Goal: Task Accomplishment & Management: Manage account settings

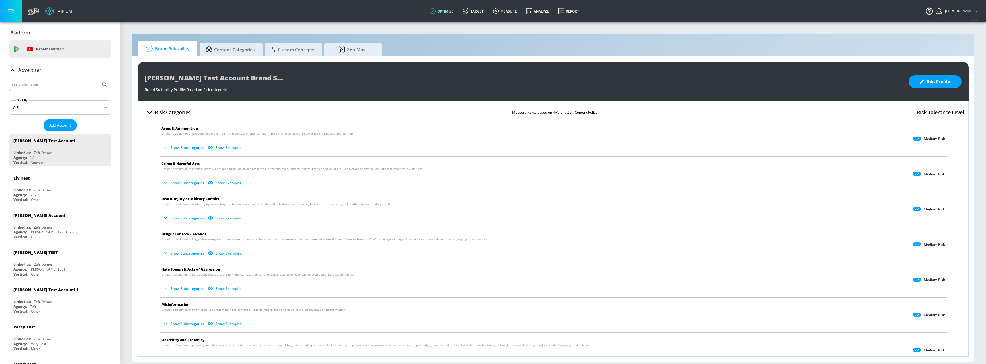
click at [54, 84] on input "Search by name" at bounding box center [54, 84] width 87 height 7
type input "telemundo"
click at [98, 78] on button "Submit Search" at bounding box center [104, 84] width 13 height 13
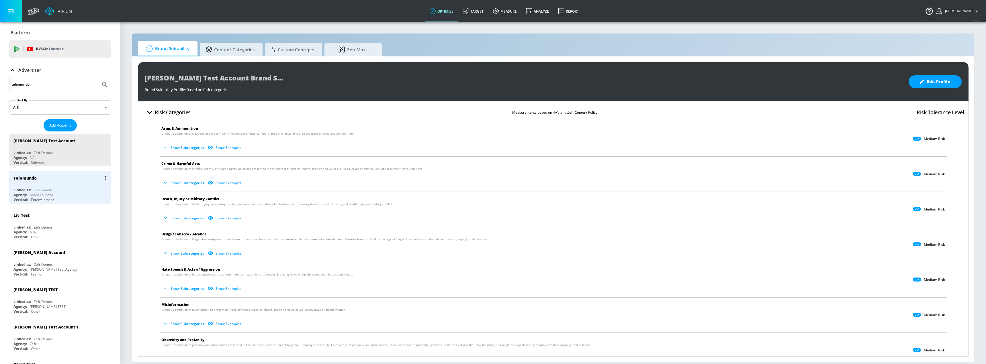
click at [79, 183] on div "Telemundo" at bounding box center [61, 178] width 96 height 14
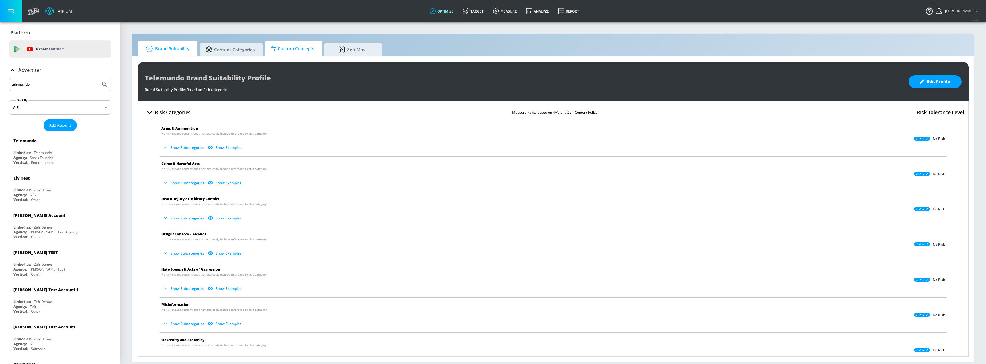
click at [296, 50] on span "Custom Concepts" at bounding box center [293, 49] width 44 height 14
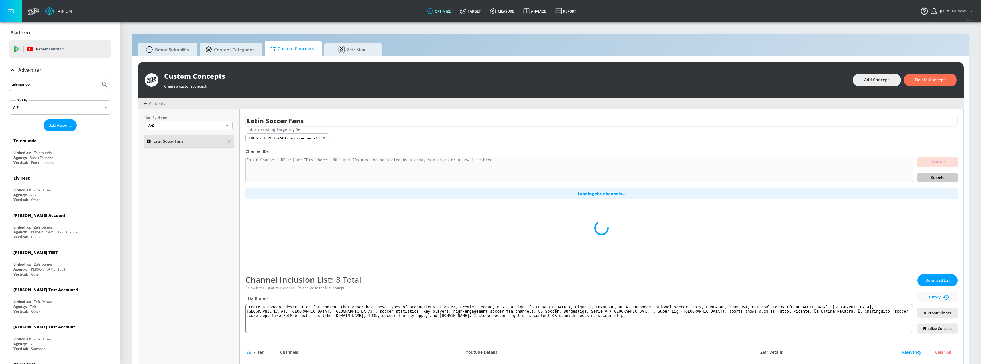
click at [190, 144] on div "Latin Soccer Fans" at bounding box center [185, 141] width 77 height 7
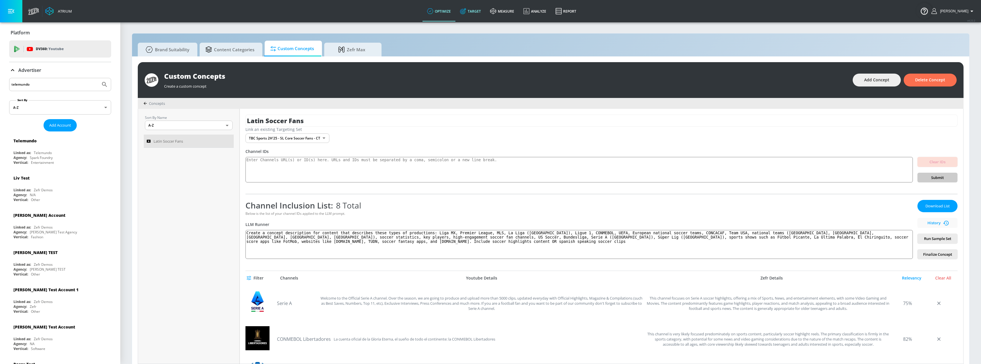
click at [486, 10] on link "Target" at bounding box center [471, 11] width 30 height 21
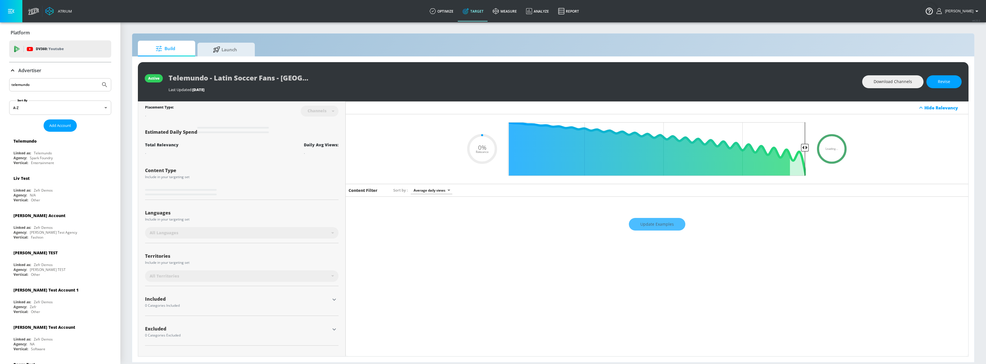
click at [14, 69] on icon at bounding box center [12, 70] width 7 height 7
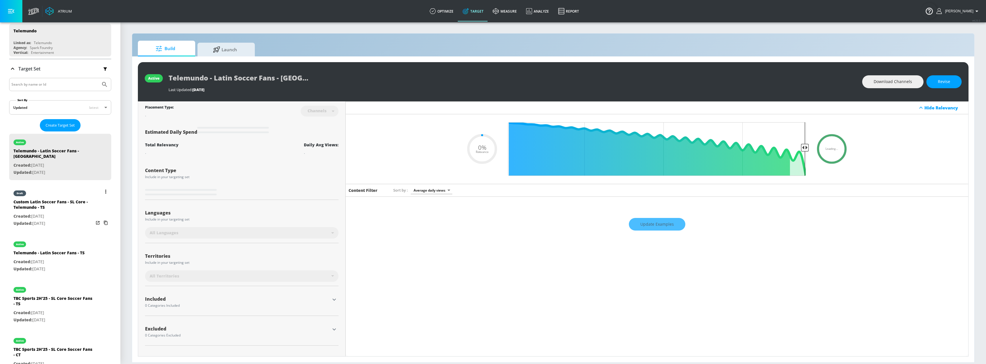
scroll to position [57, 0]
type input "0.25"
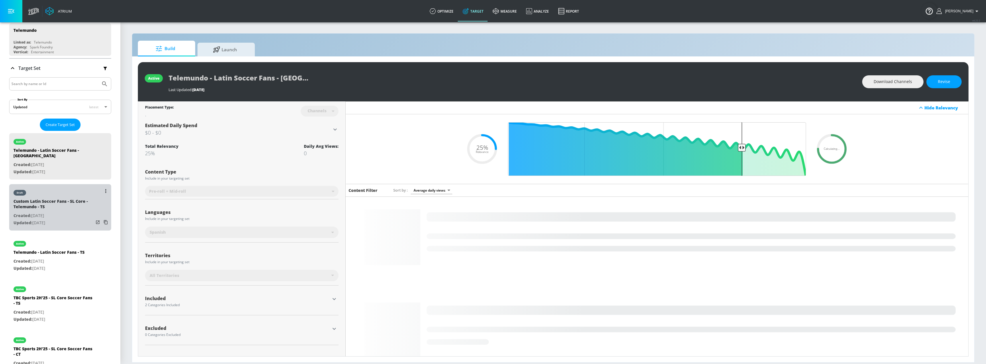
click at [61, 220] on p "Updated: [DATE]" at bounding box center [53, 223] width 80 height 7
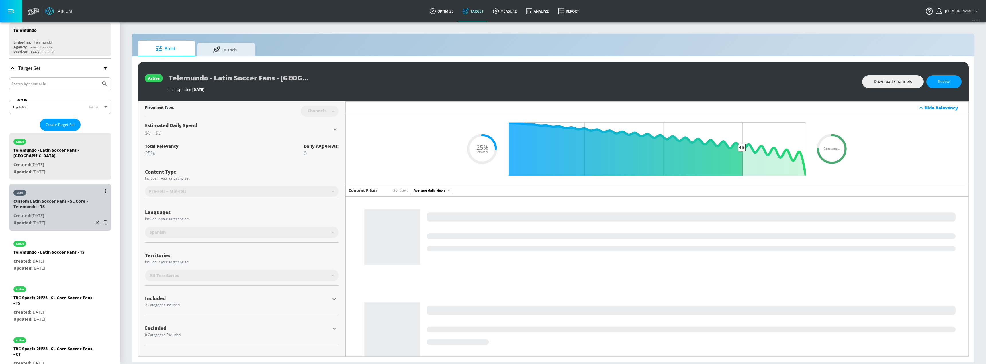
type input "Custom Latin Soccer Fans - SL Core - Telemundo - TS"
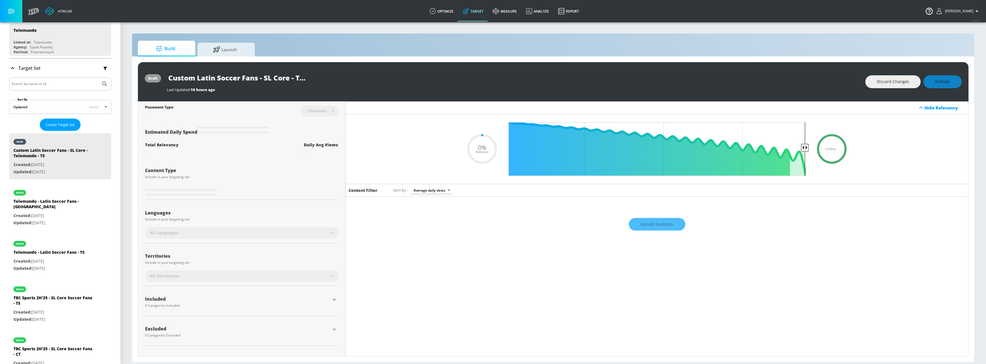
click at [655, 224] on div "Update Examples" at bounding box center [657, 224] width 622 height 20
click at [663, 224] on div "Update Examples" at bounding box center [657, 224] width 622 height 20
click at [655, 227] on div "Update Examples" at bounding box center [657, 224] width 622 height 20
type input "0.63"
